Goal: Task Accomplishment & Management: Complete application form

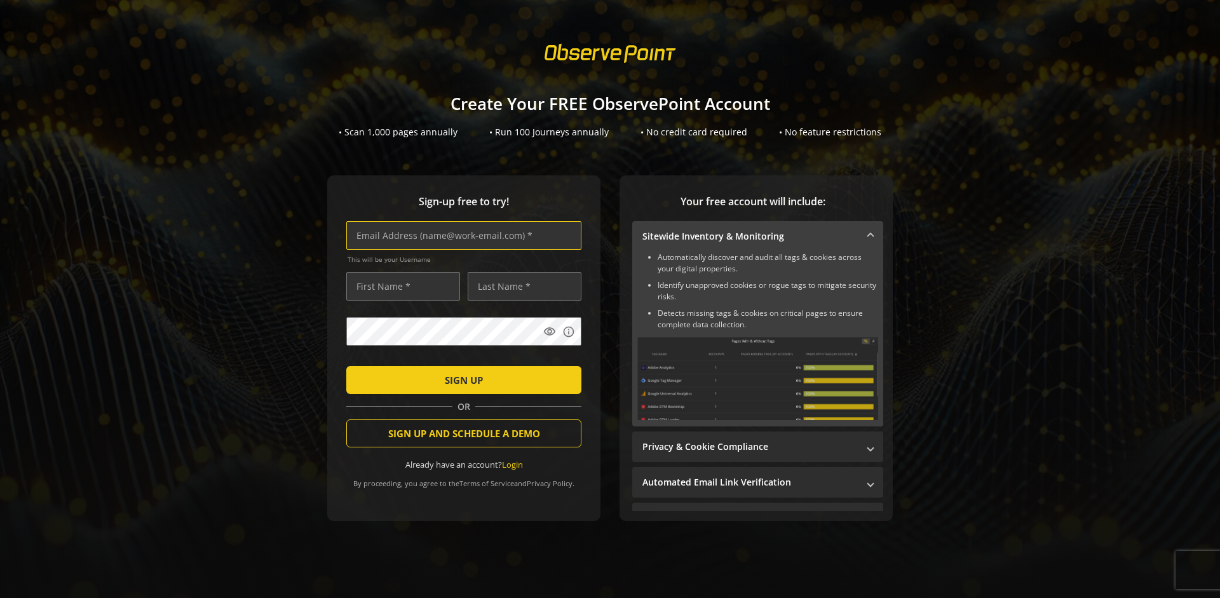
click at [461, 235] on input "text" at bounding box center [463, 235] width 235 height 29
type input "[EMAIL_ADDRESS][DOMAIN_NAME]"
click at [400, 286] on input "text" at bounding box center [403, 286] width 114 height 29
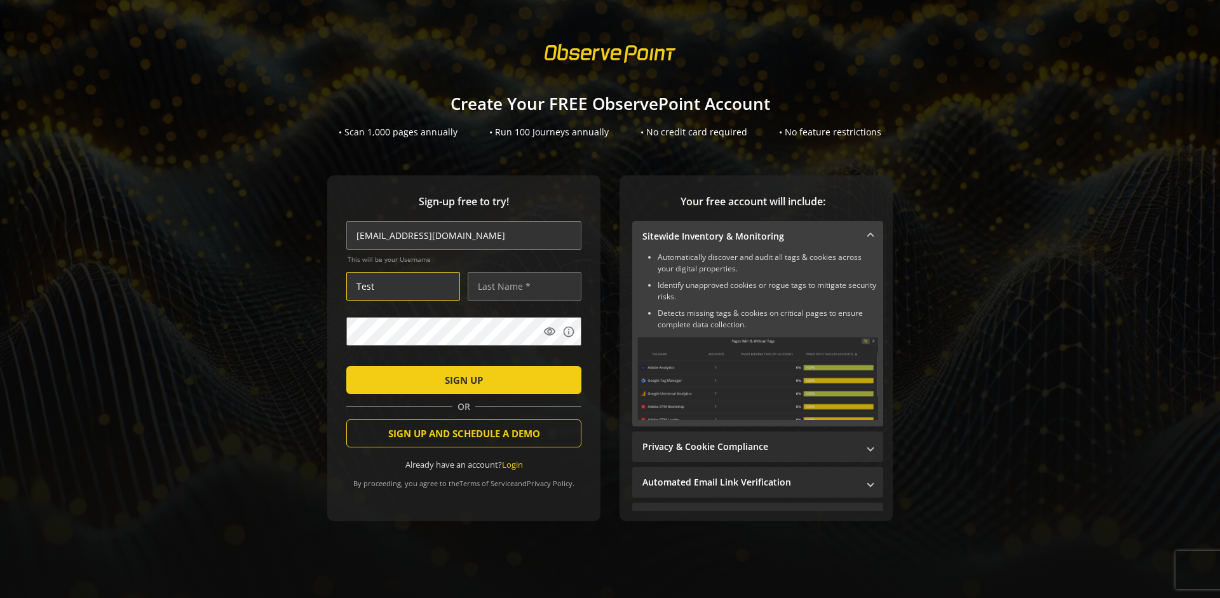
type input "Test"
click at [521, 286] on input "text" at bounding box center [525, 286] width 114 height 29
type input "Test"
click at [461, 379] on span "SIGN UP" at bounding box center [464, 379] width 38 height 23
